Goal: Navigation & Orientation: Find specific page/section

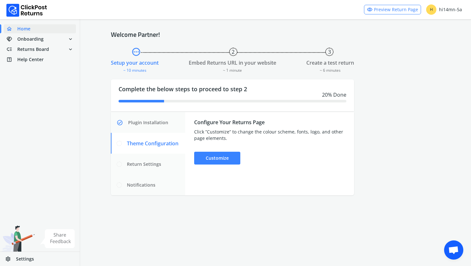
click at [419, 101] on div "pending 2 3 Setup your account ~ 10 minutes Embed Returns URL in your website ~…" at bounding box center [275, 120] width 329 height 149
